Goal: Information Seeking & Learning: Find specific fact

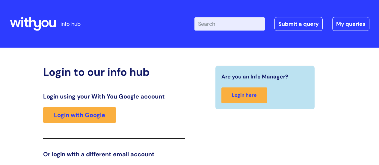
scroll to position [92, 0]
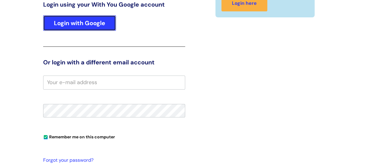
click at [83, 17] on link "Login with Google" at bounding box center [79, 23] width 73 height 16
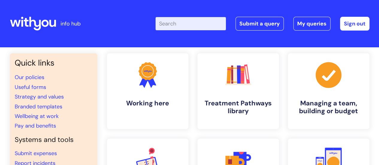
click at [202, 26] on input "Enter your search term here..." at bounding box center [191, 23] width 70 height 13
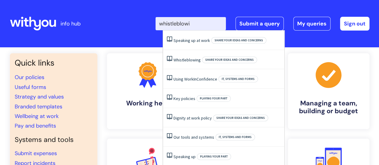
type input "whistleblowin"
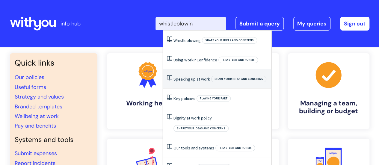
click at [188, 79] on link "Speaking up at work" at bounding box center [192, 78] width 37 height 5
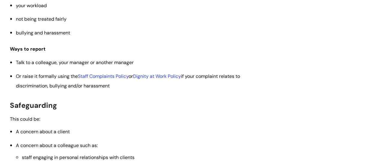
scroll to position [330, 0]
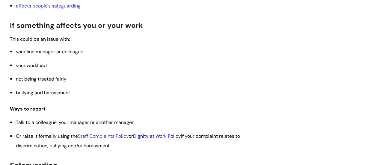
click at [162, 133] on link "Dignity at Work Policy" at bounding box center [157, 136] width 48 height 6
